Goal: Go to known website

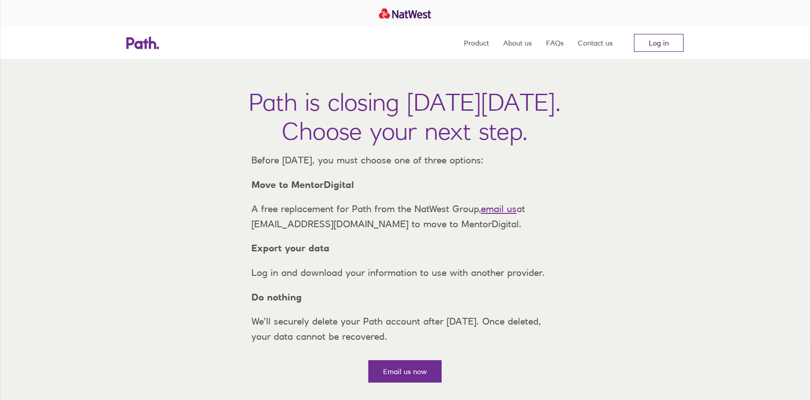
click at [649, 42] on link "Log in" at bounding box center [659, 43] width 50 height 18
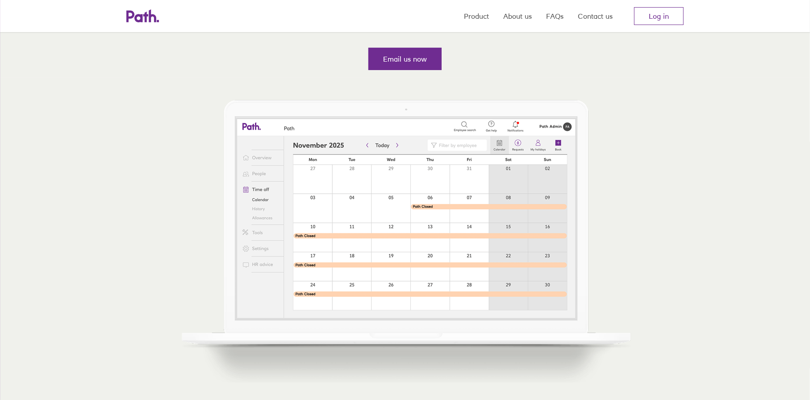
scroll to position [534, 0]
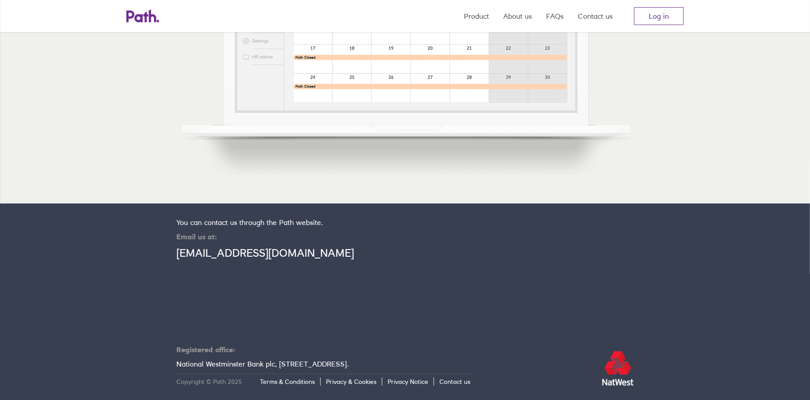
drag, startPoint x: 685, startPoint y: 303, endPoint x: 486, endPoint y: 274, distance: 201.2
click at [486, 274] on div at bounding box center [551, 302] width 163 height 168
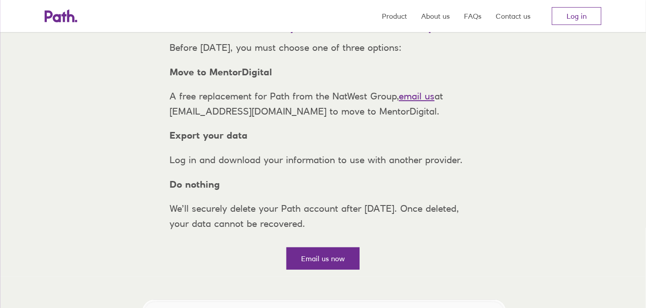
scroll to position [134, 0]
